Goal: Find contact information: Find contact information

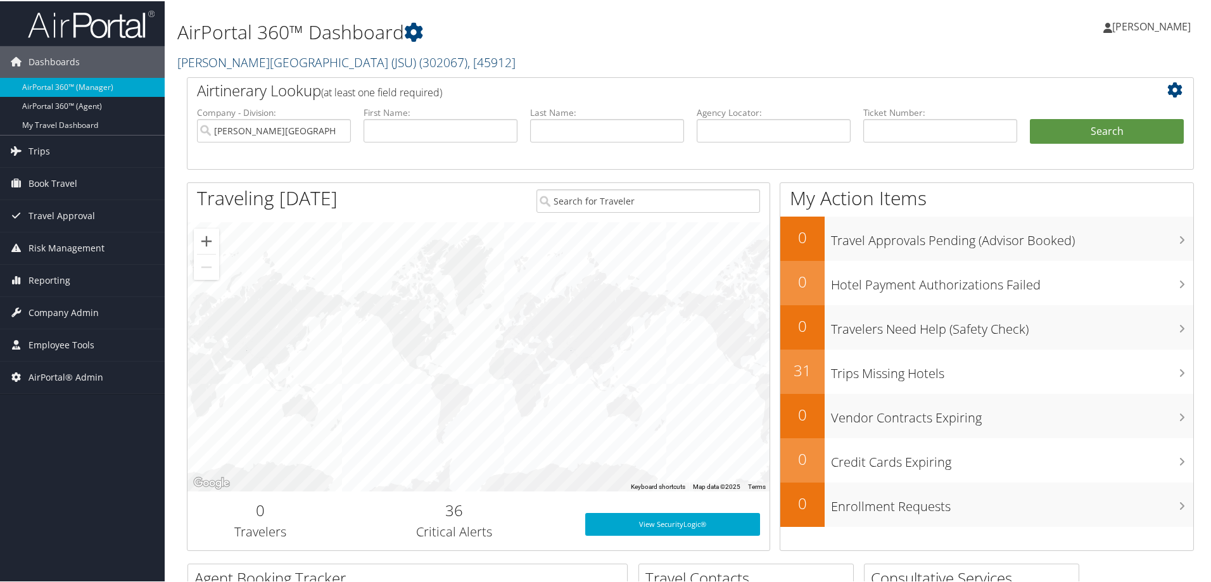
click at [467, 61] on span ", [ 45912 ]" at bounding box center [491, 61] width 48 height 17
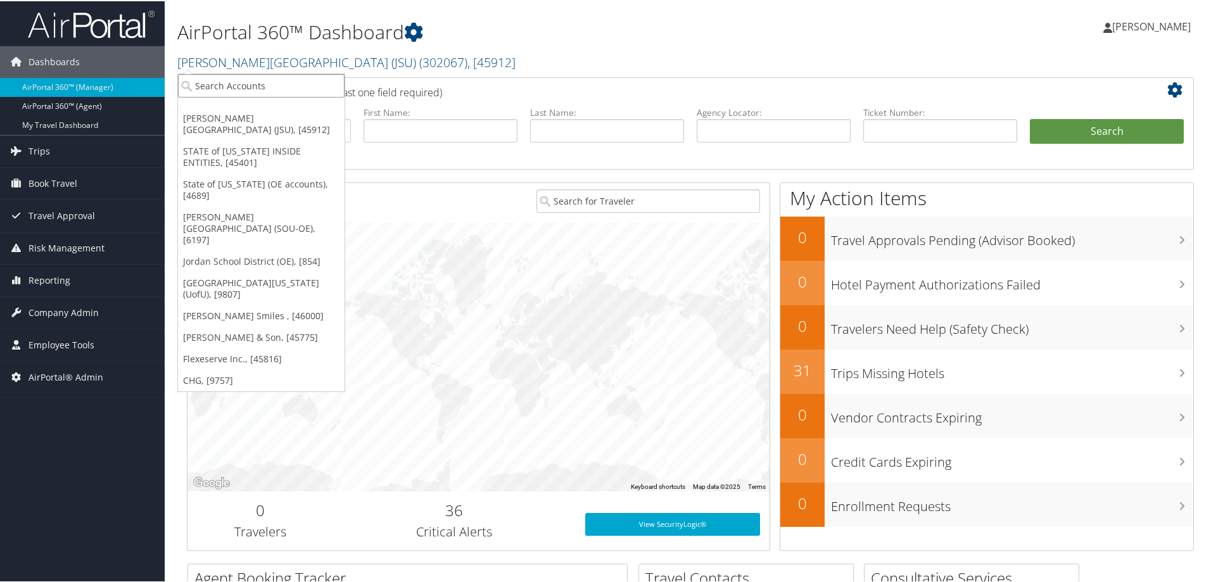
click at [296, 86] on input "search" at bounding box center [261, 84] width 167 height 23
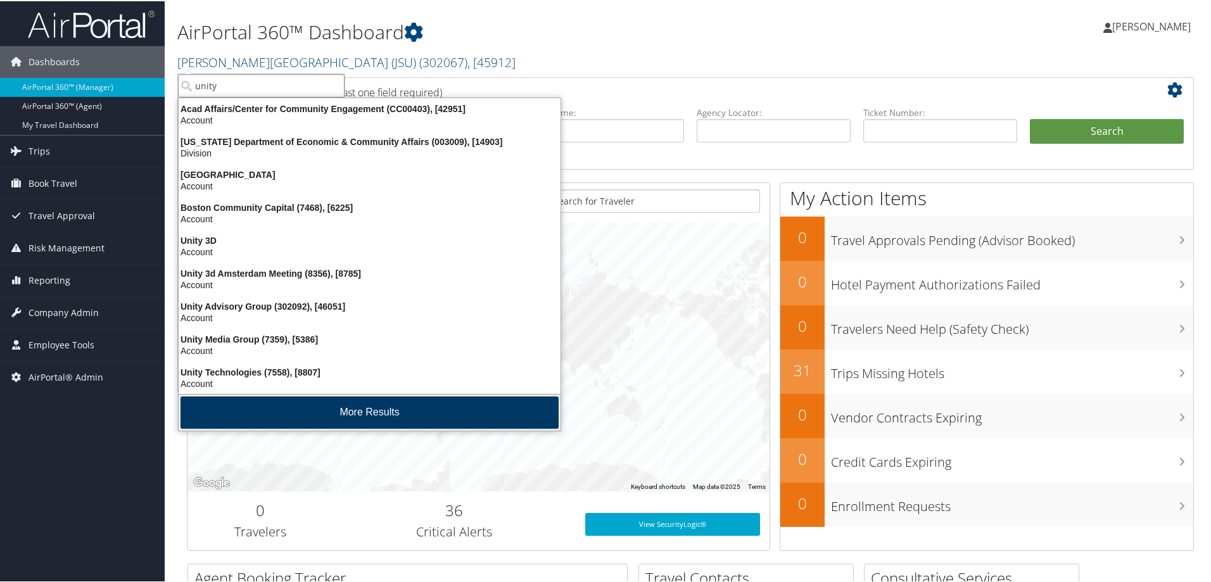
click at [372, 415] on button "More Results" at bounding box center [370, 411] width 378 height 32
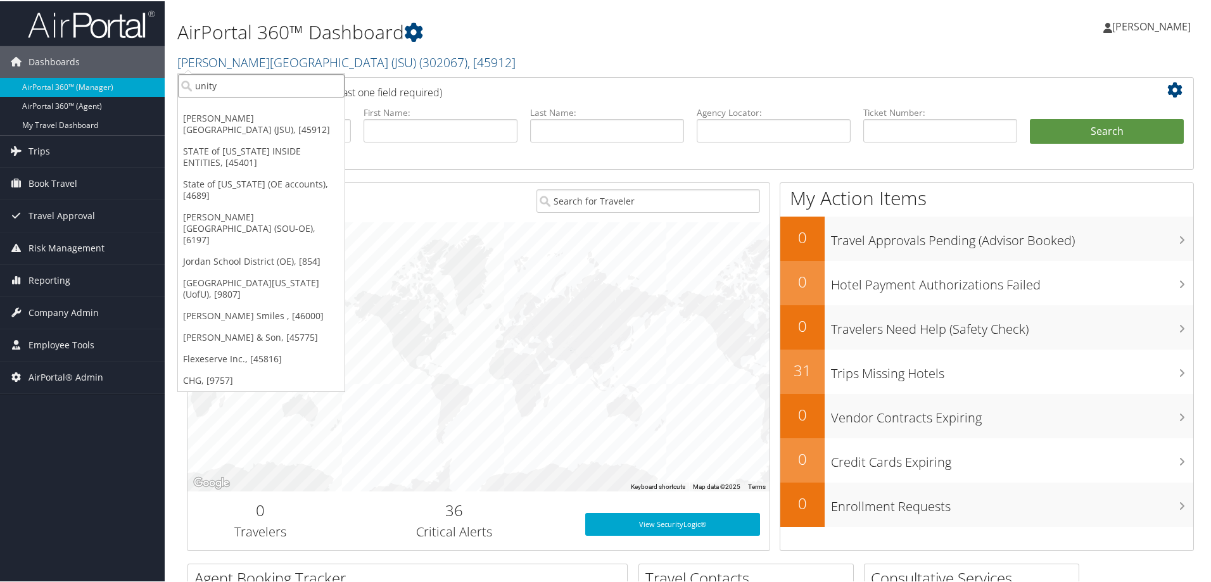
type input "unity a"
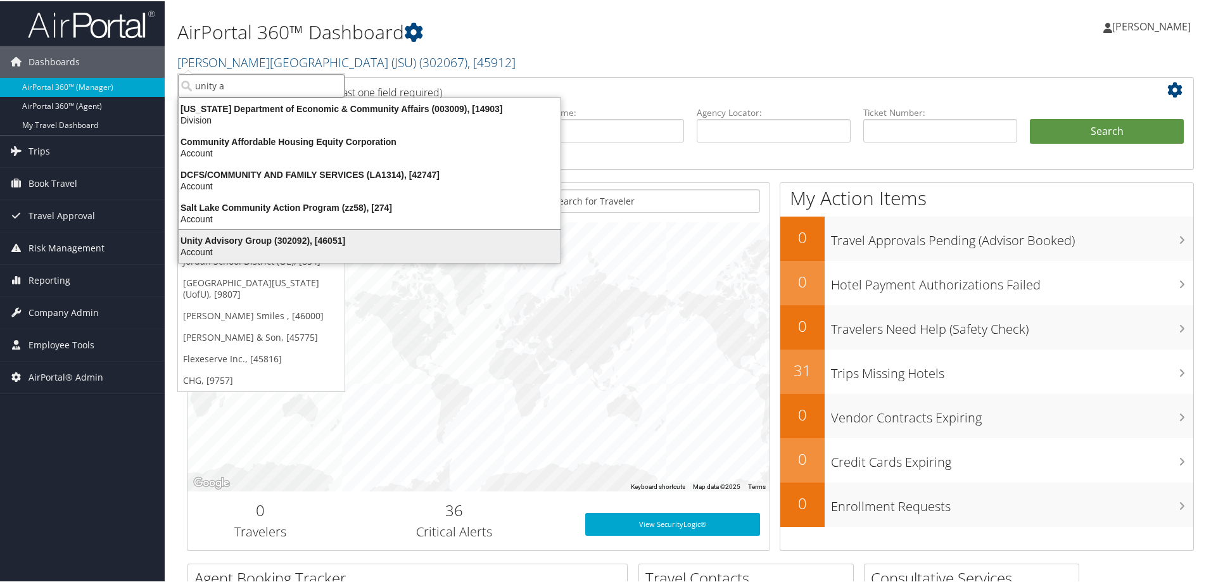
click at [246, 241] on div "Unity Advisory Group (302092), [46051]" at bounding box center [369, 239] width 397 height 11
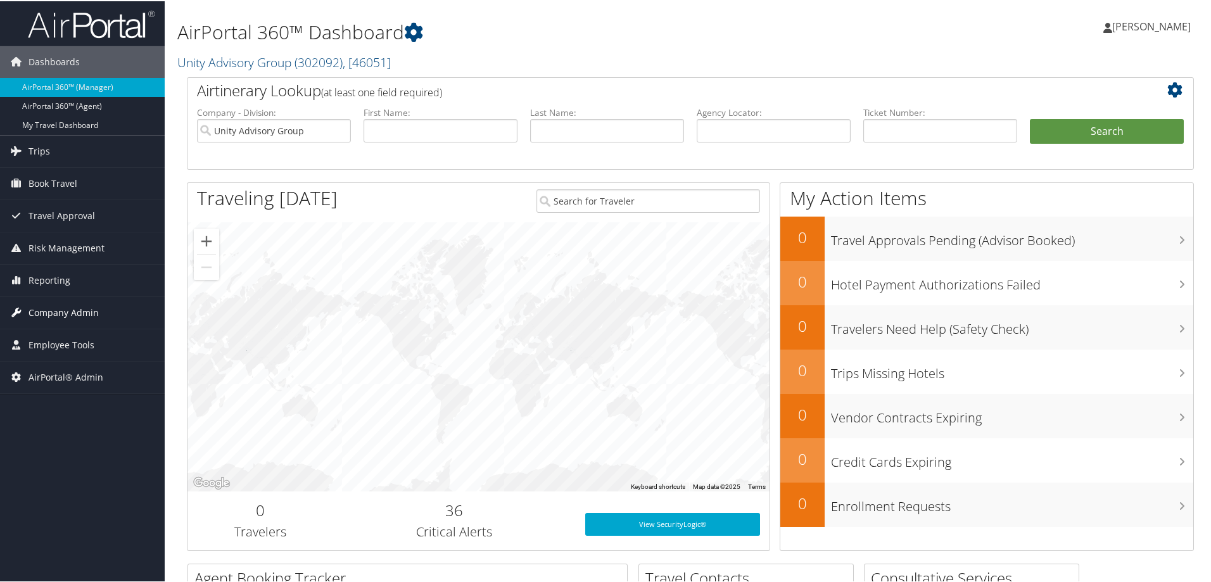
click at [66, 311] on span "Company Admin" at bounding box center [64, 312] width 70 height 32
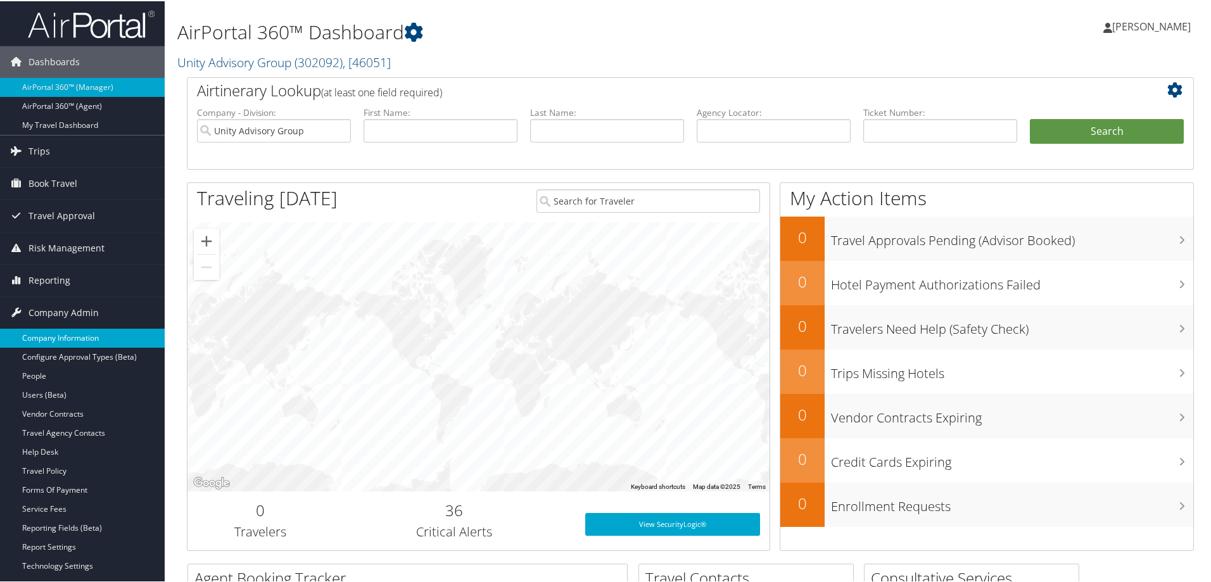
click at [65, 332] on link "Company Information" at bounding box center [82, 336] width 165 height 19
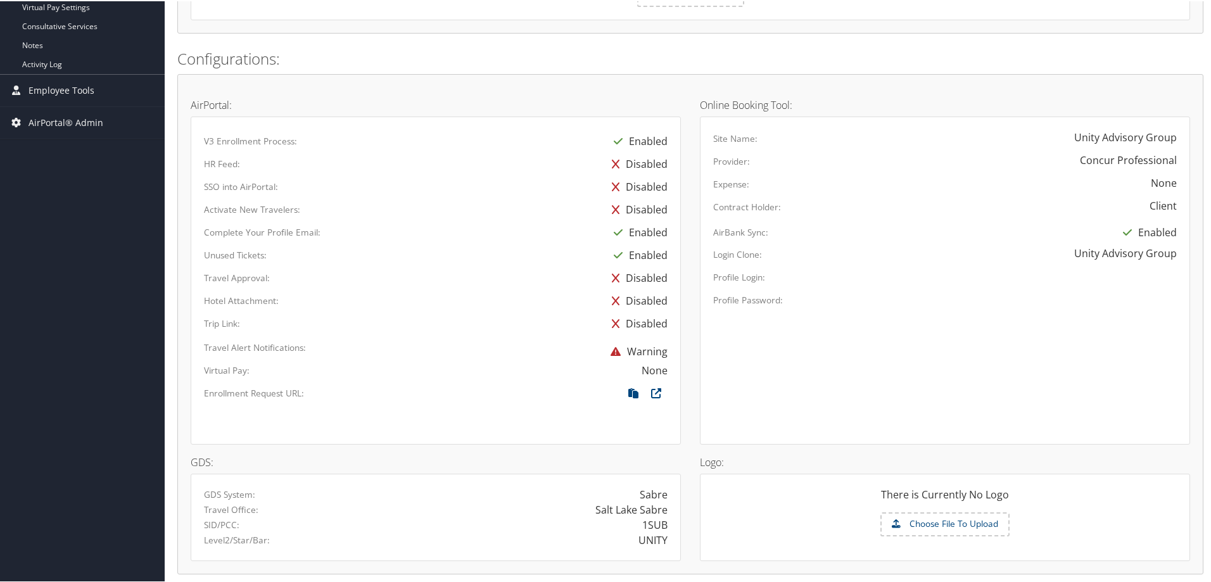
scroll to position [666, 0]
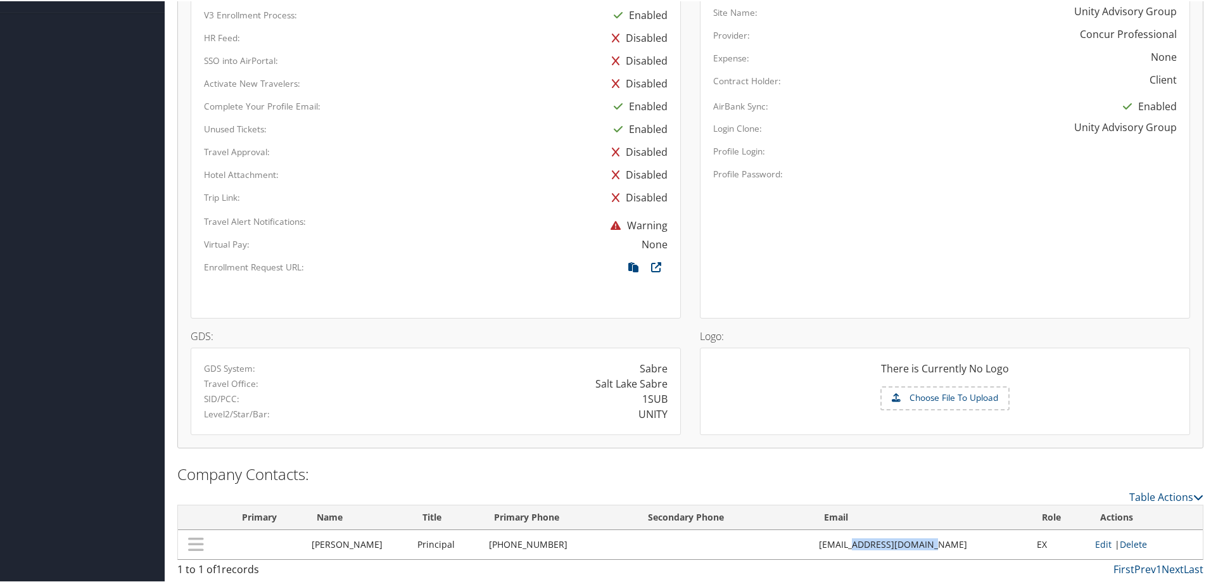
drag, startPoint x: 853, startPoint y: 542, endPoint x: 943, endPoint y: 540, distance: 90.0
click at [943, 540] on td "[EMAIL_ADDRESS][DOMAIN_NAME]" at bounding box center [922, 543] width 218 height 29
copy td "[DOMAIN_NAME]"
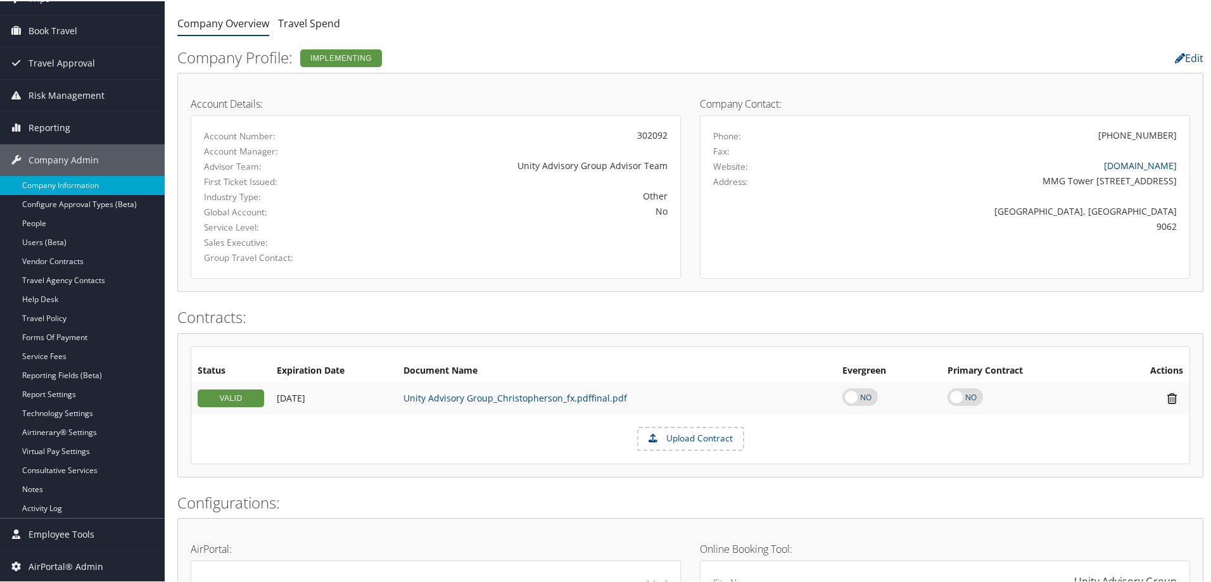
scroll to position [0, 0]
